Goal: Transaction & Acquisition: Obtain resource

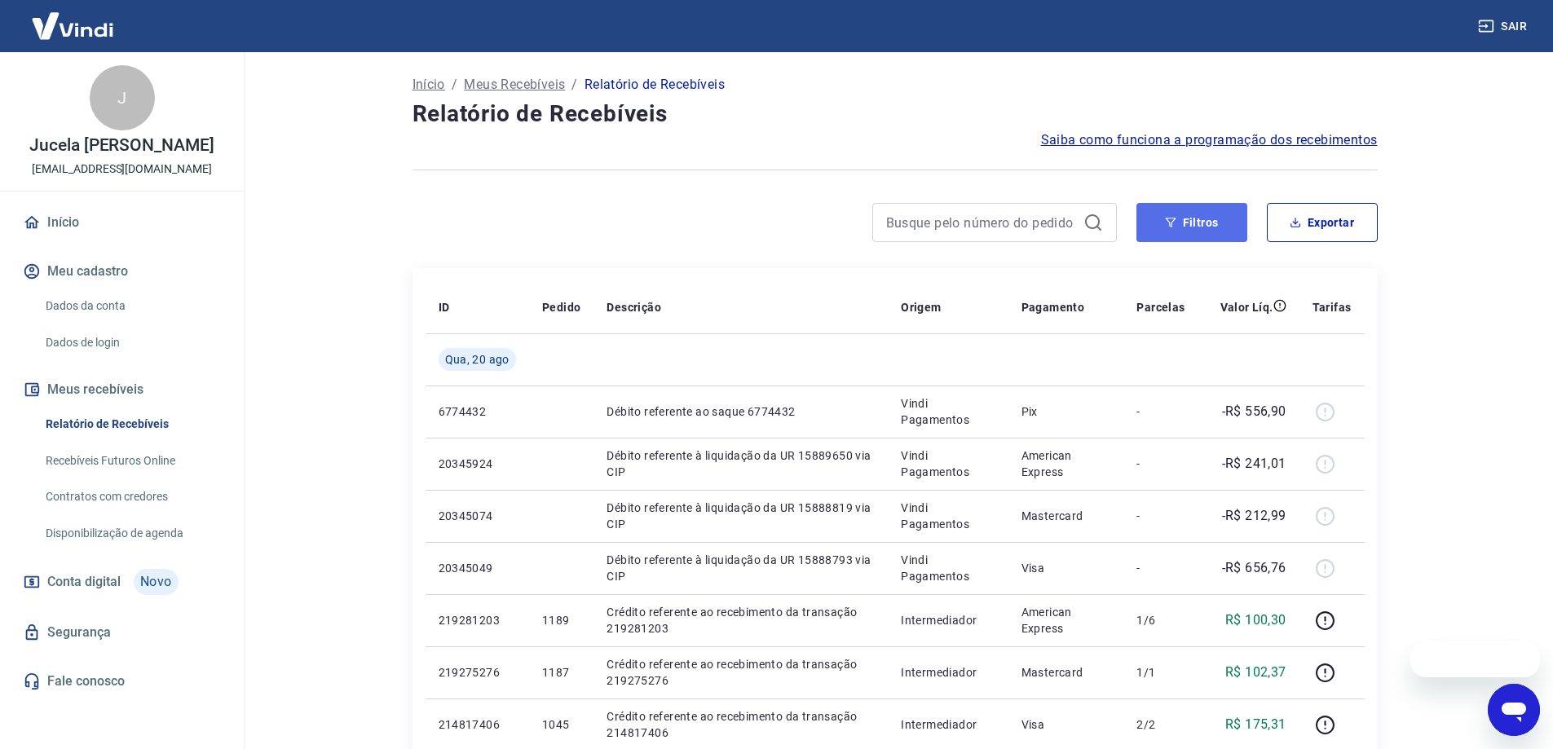
click at [1184, 230] on button "Filtros" at bounding box center [1192, 222] width 111 height 39
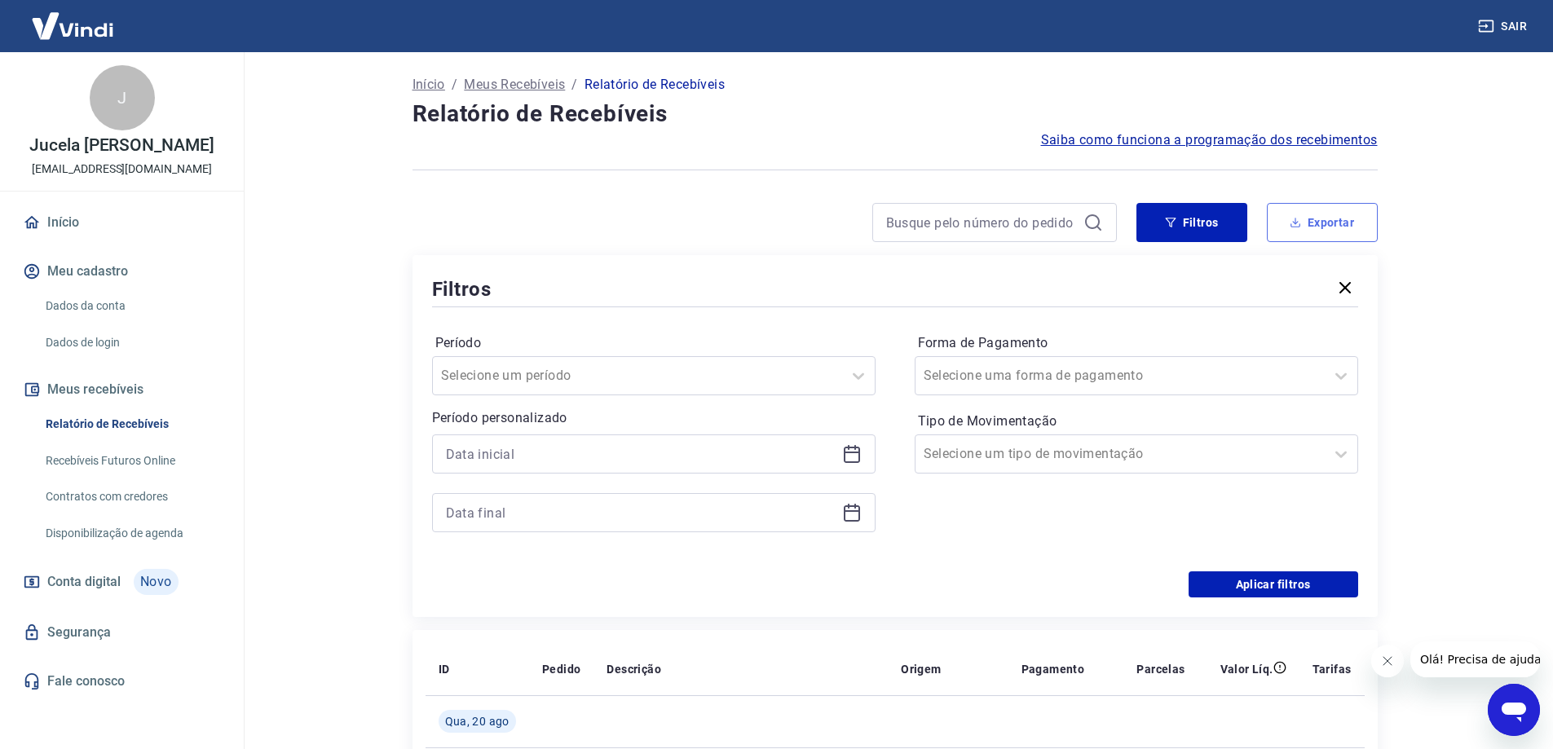
click at [1298, 228] on button "Exportar" at bounding box center [1322, 222] width 111 height 39
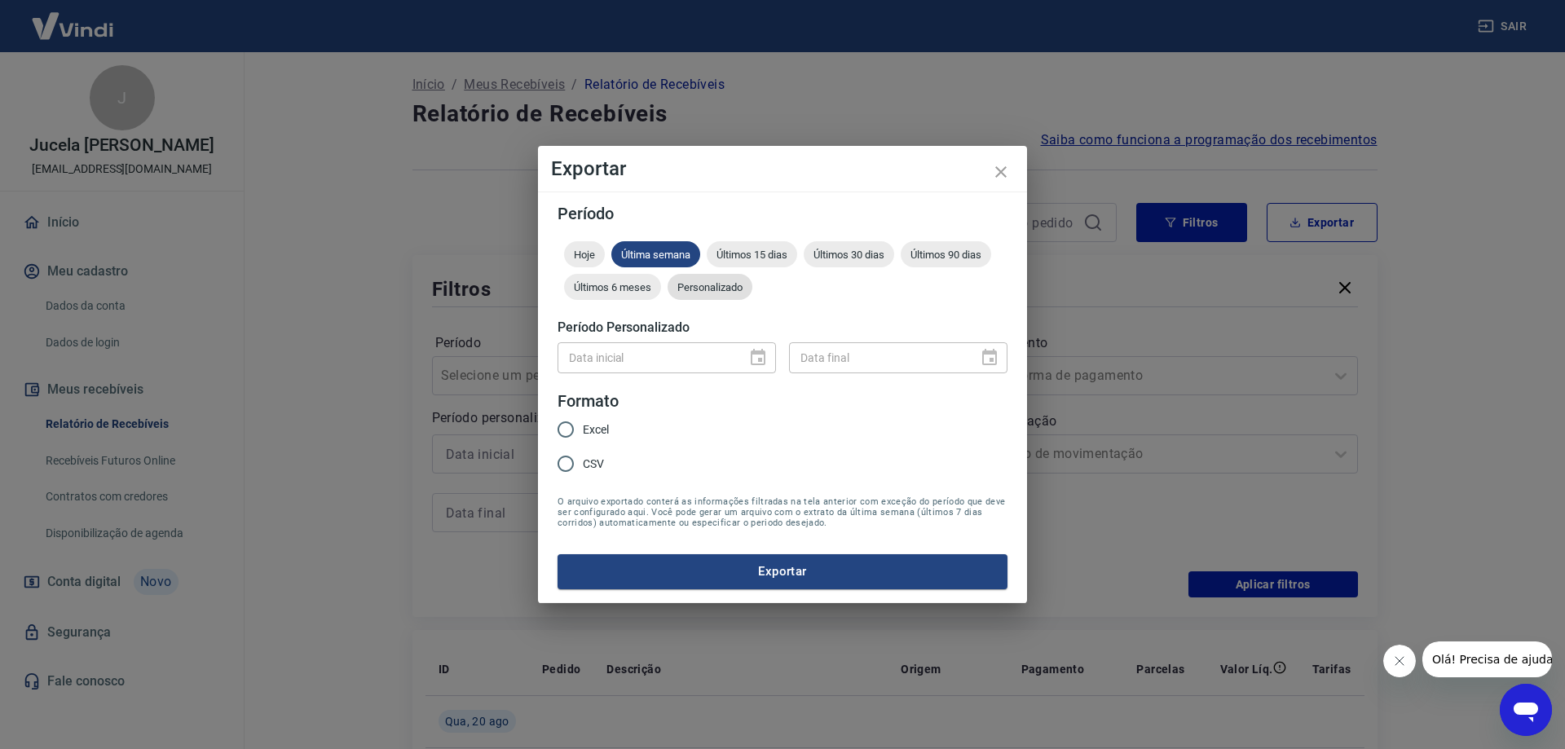
click at [717, 289] on span "Personalizado" at bounding box center [710, 287] width 85 height 12
click at [760, 358] on icon "Choose date" at bounding box center [758, 357] width 15 height 16
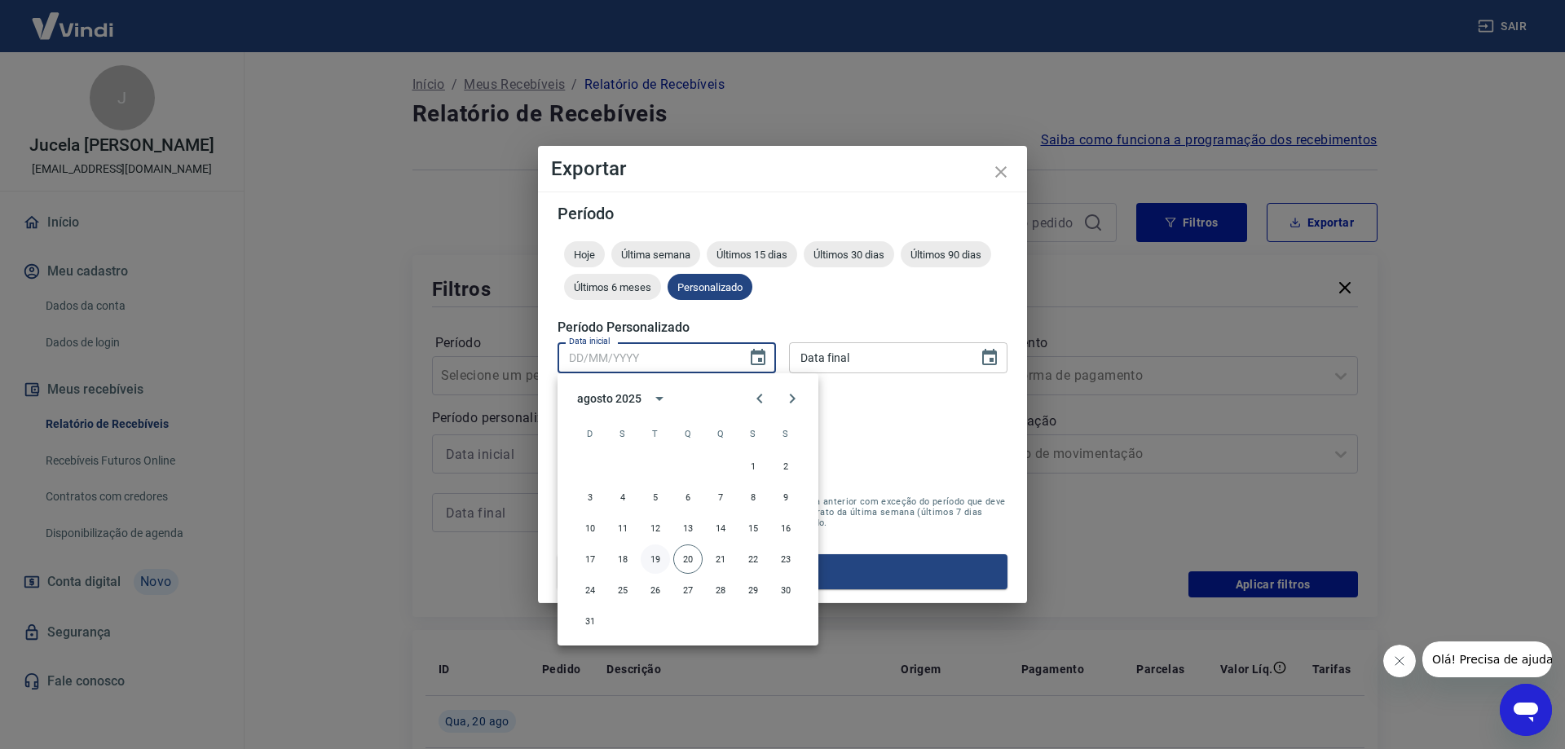
click at [653, 562] on button "19" at bounding box center [655, 559] width 29 height 29
type input "[DATE]"
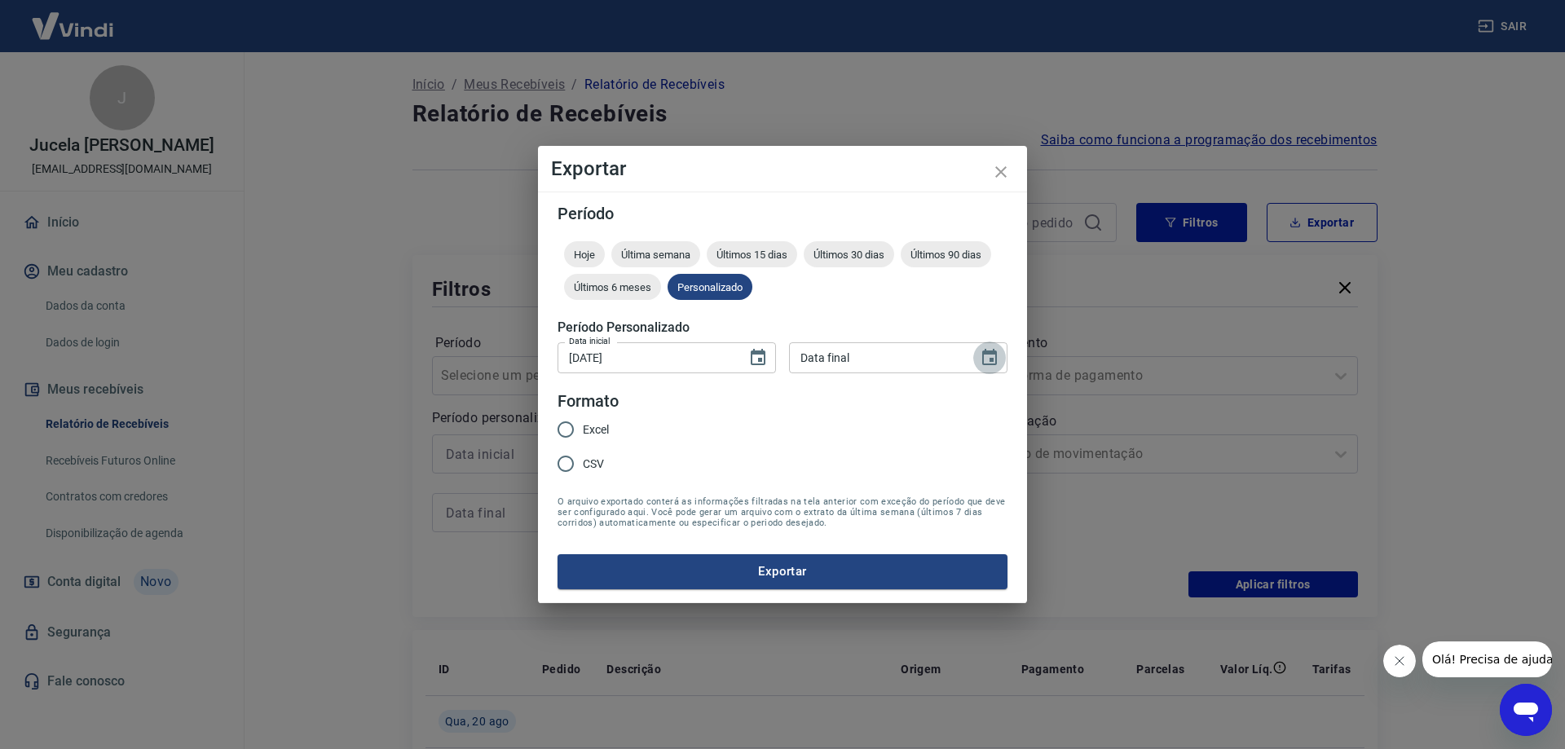
click at [996, 356] on icon "Choose date" at bounding box center [989, 357] width 15 height 16
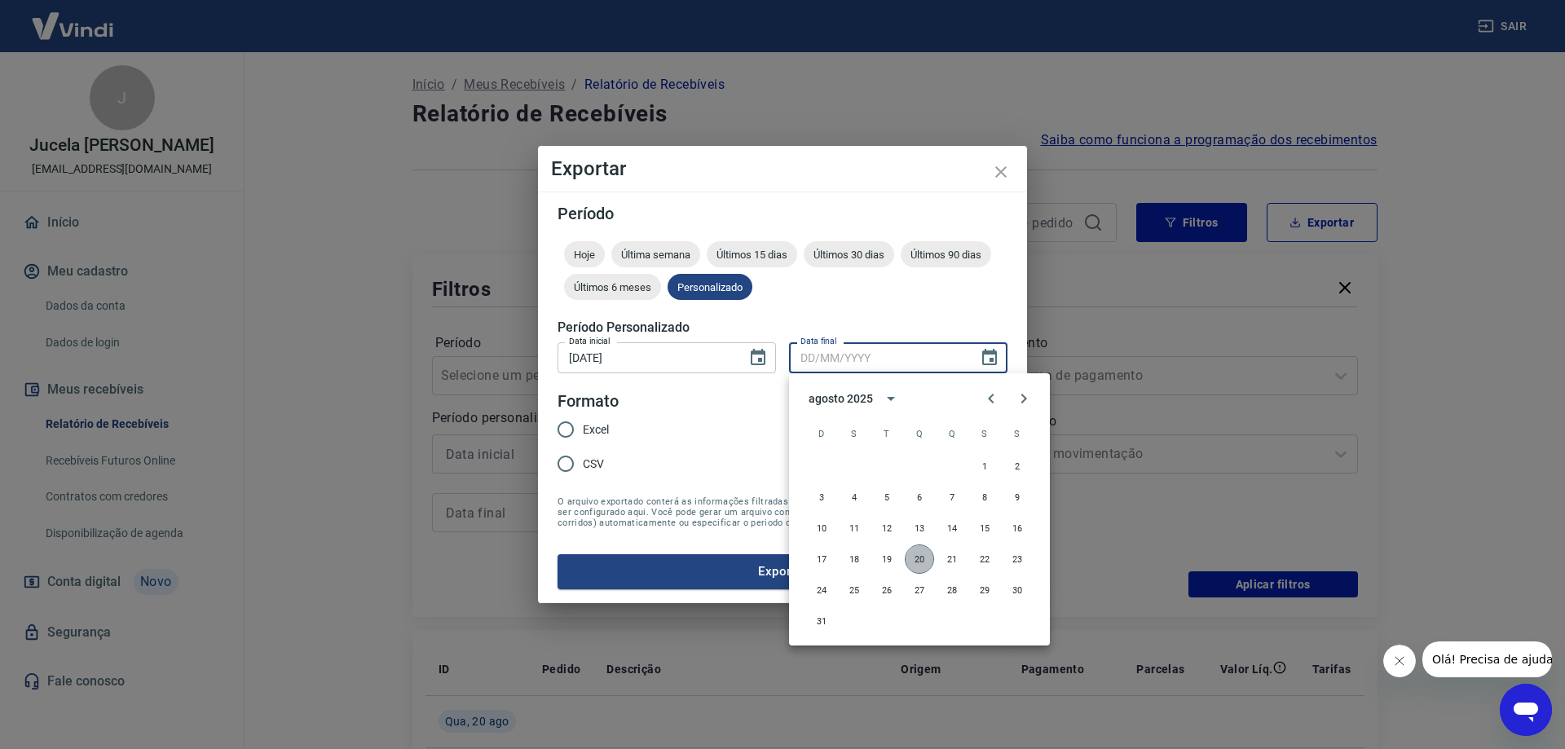
click at [913, 566] on button "20" at bounding box center [919, 559] width 29 height 29
type input "[DATE]"
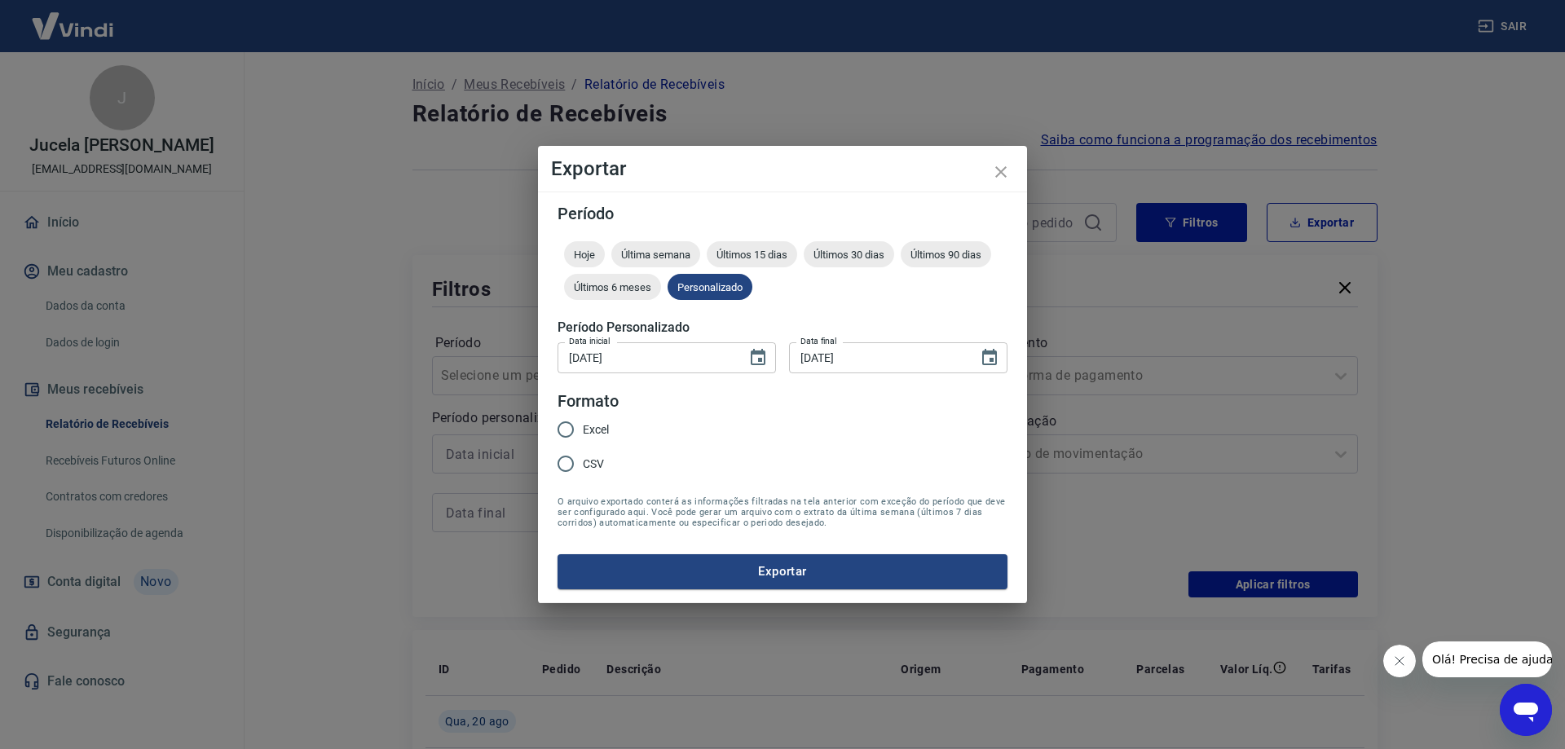
click at [597, 470] on span "CSV" at bounding box center [593, 464] width 21 height 17
click at [583, 470] on input "CSV" at bounding box center [566, 464] width 34 height 34
radio input "true"
click at [626, 553] on form "Período Hoje Última semana Últimos 15 dias Últimos 30 dias Últimos 90 dias Últi…" at bounding box center [783, 396] width 450 height 383
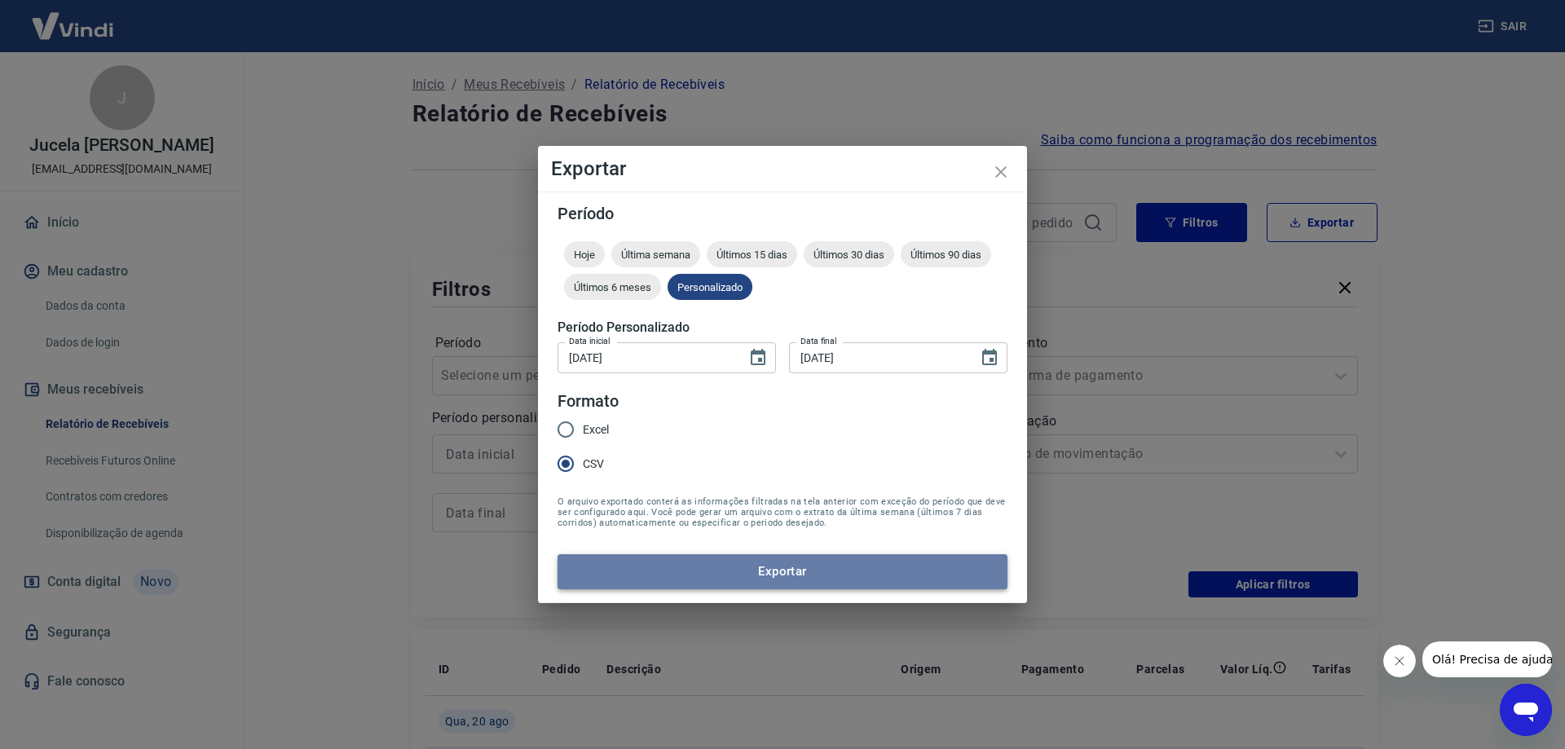
click at [627, 577] on button "Exportar" at bounding box center [783, 571] width 450 height 34
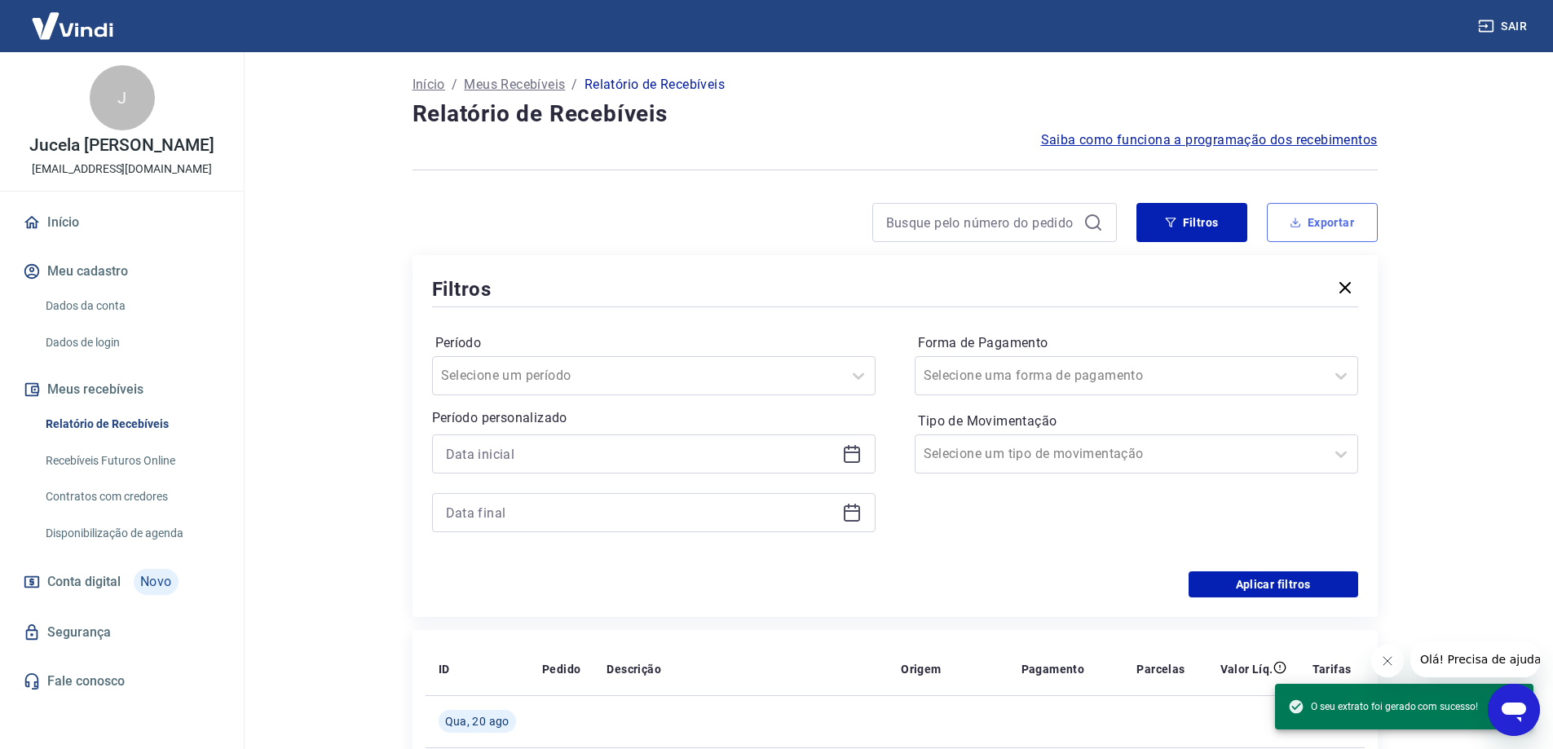
click at [1300, 219] on icon "button" at bounding box center [1295, 222] width 11 height 11
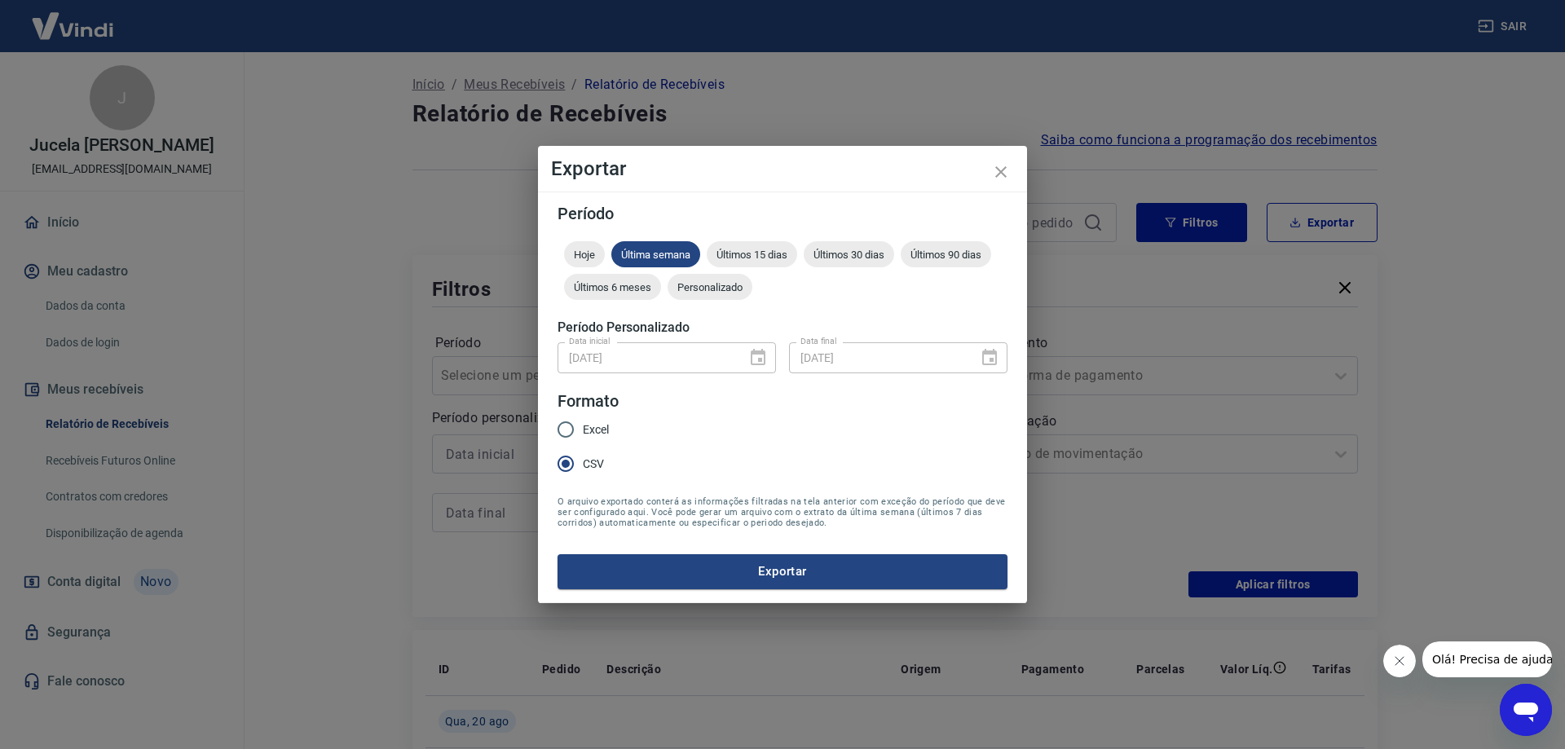
click at [715, 301] on div "Hoje Última semana Últimos 15 dias Últimos 30 dias Últimos 90 dias Últimos 6 me…" at bounding box center [783, 273] width 450 height 65
click at [722, 294] on div "Personalizado" at bounding box center [710, 287] width 85 height 26
drag, startPoint x: 756, startPoint y: 351, endPoint x: 616, endPoint y: 365, distance: 140.9
click at [757, 351] on icon "Choose date, selected date is 19 de ago de 2025" at bounding box center [758, 357] width 15 height 16
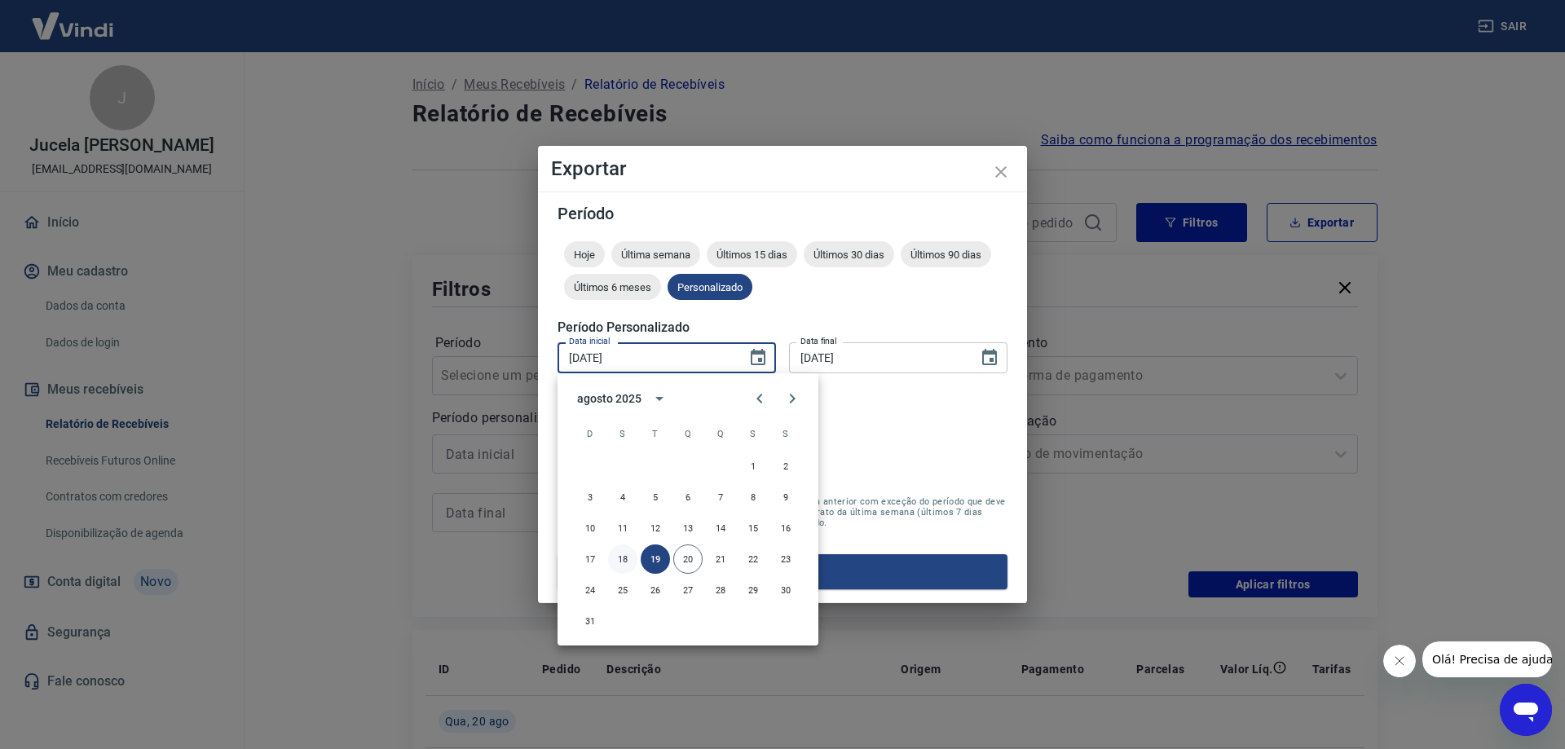
click at [625, 563] on button "18" at bounding box center [622, 559] width 29 height 29
type input "[DATE]"
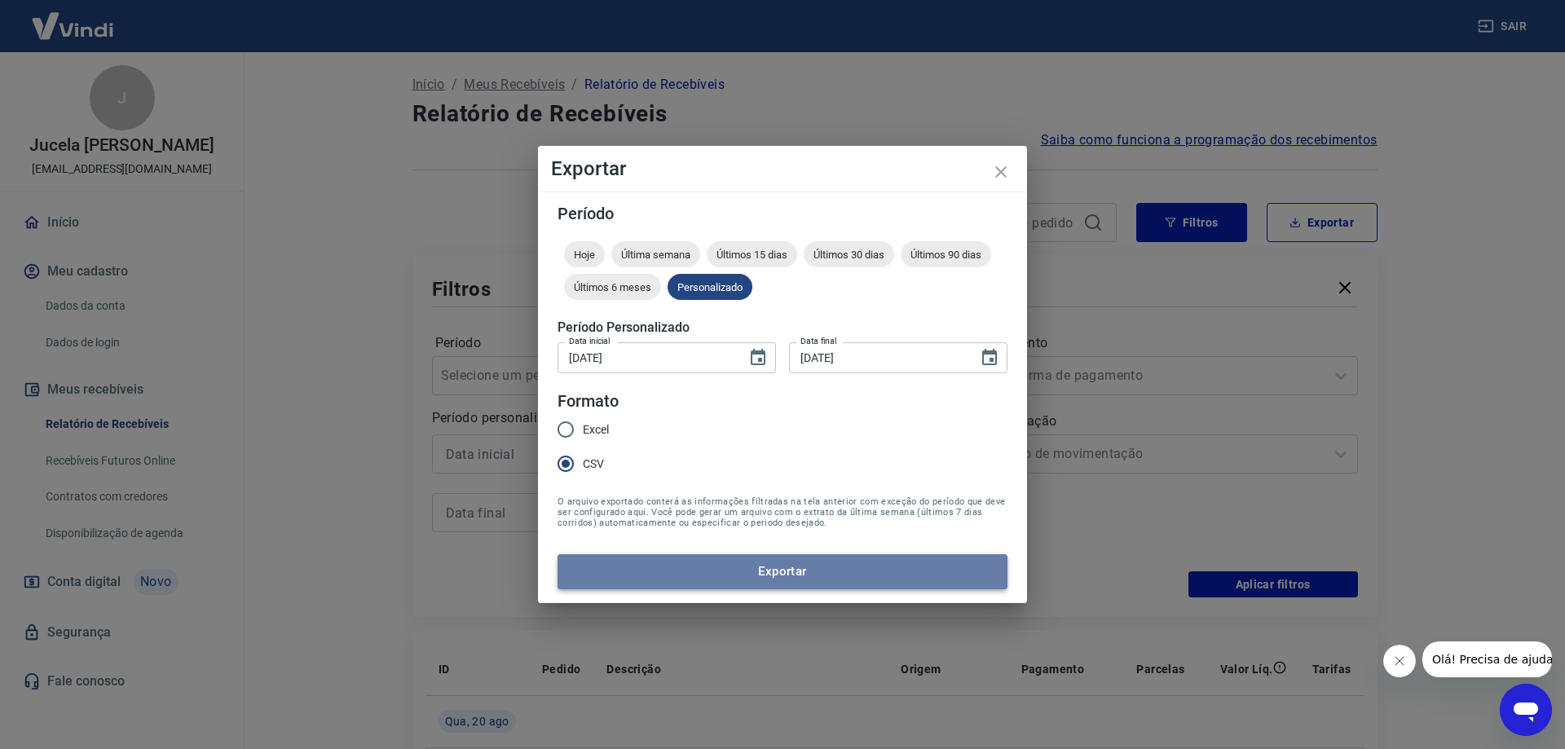
click at [678, 578] on button "Exportar" at bounding box center [783, 571] width 450 height 34
